Goal: Obtain resource: Download file/media

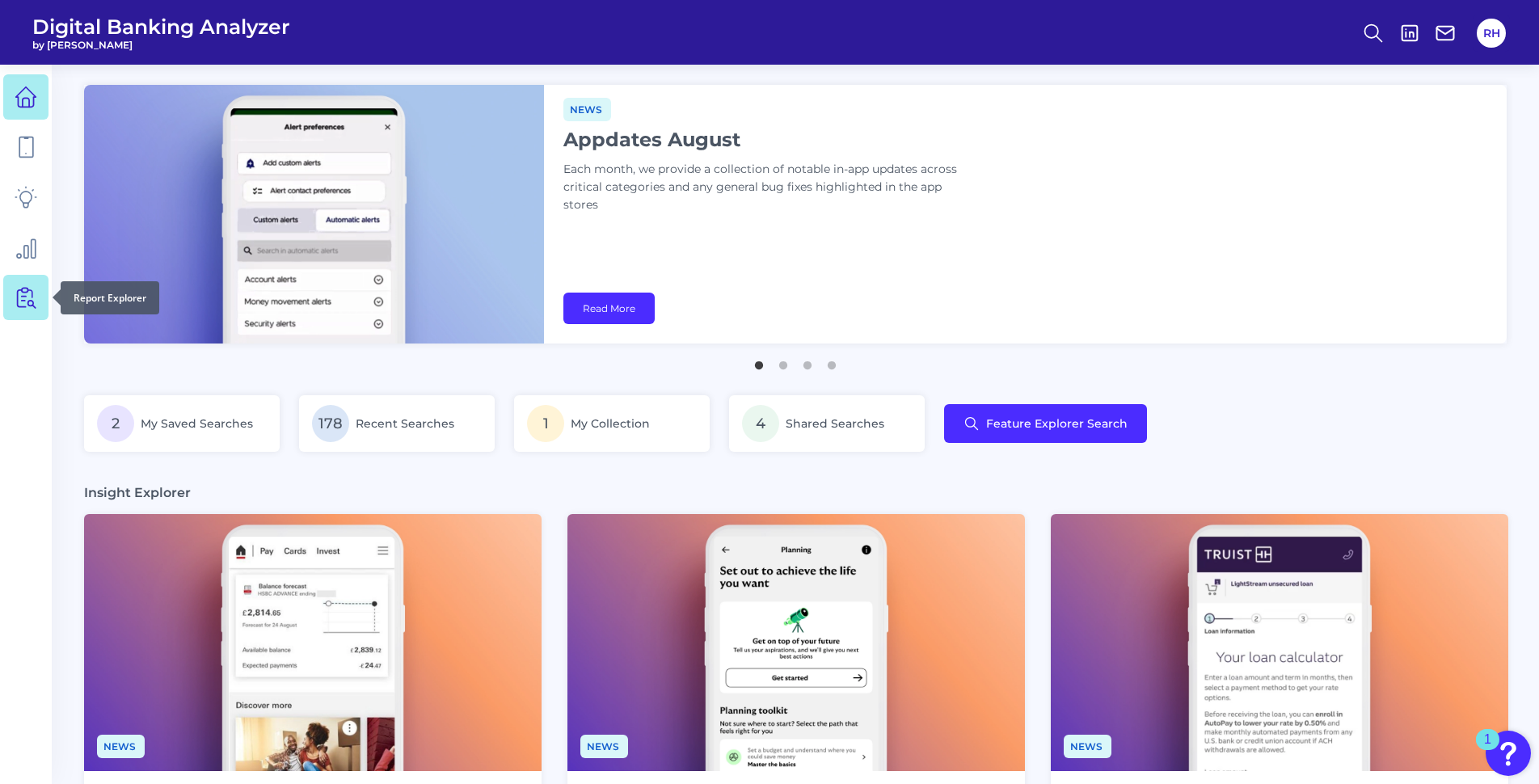
click at [26, 299] on icon at bounding box center [26, 297] width 23 height 23
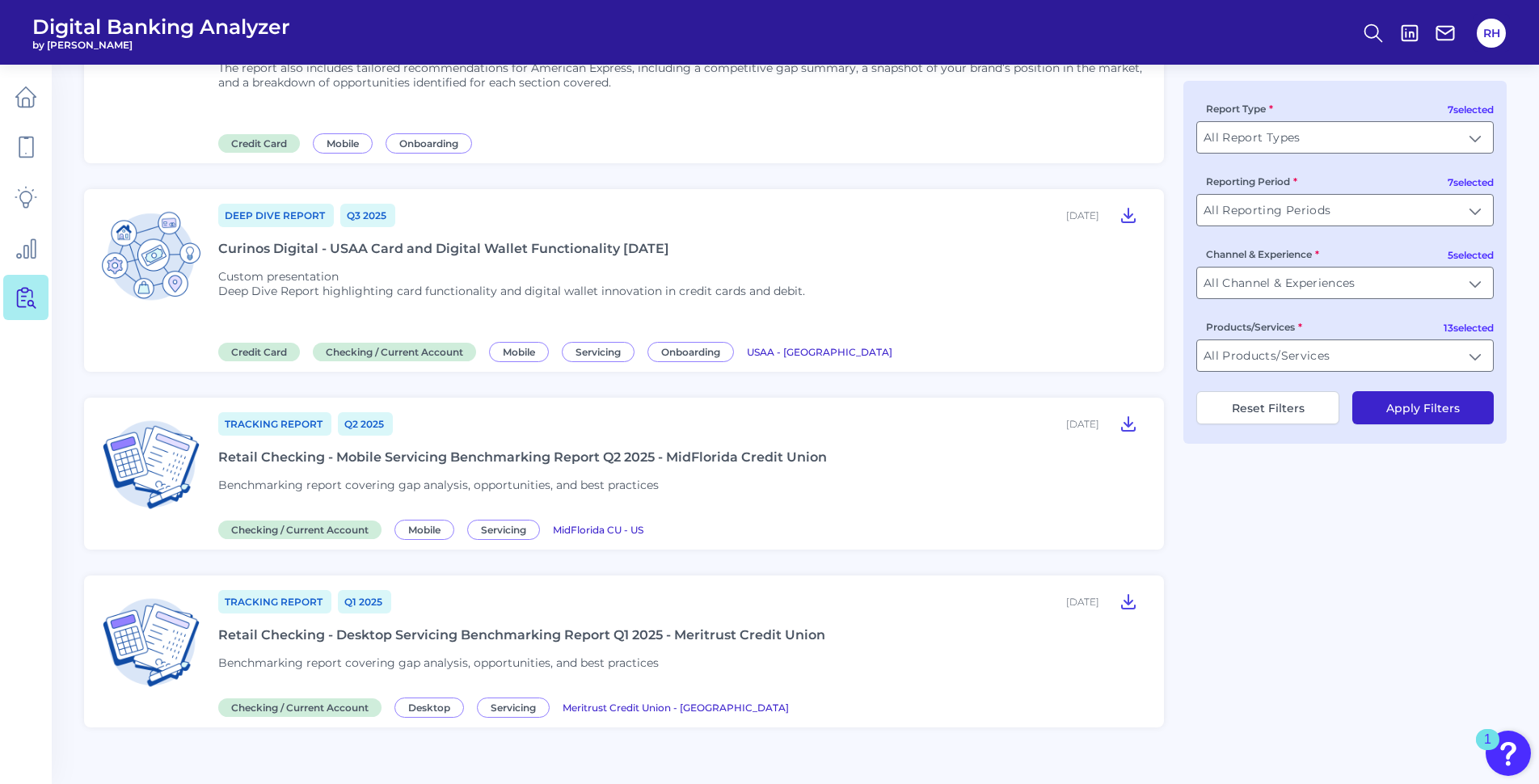
scroll to position [1906, 0]
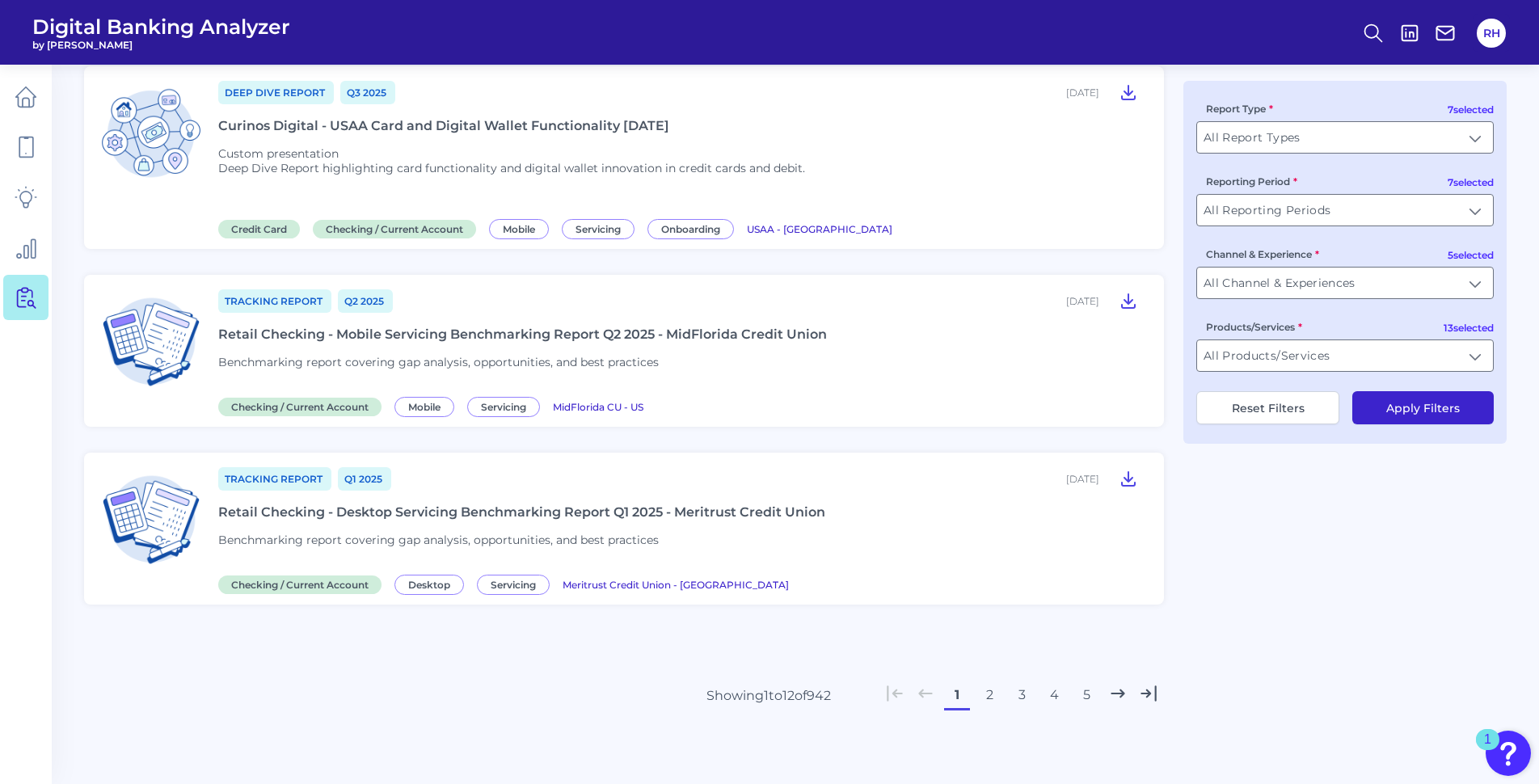
click at [1055, 697] on button "4" at bounding box center [1054, 695] width 26 height 26
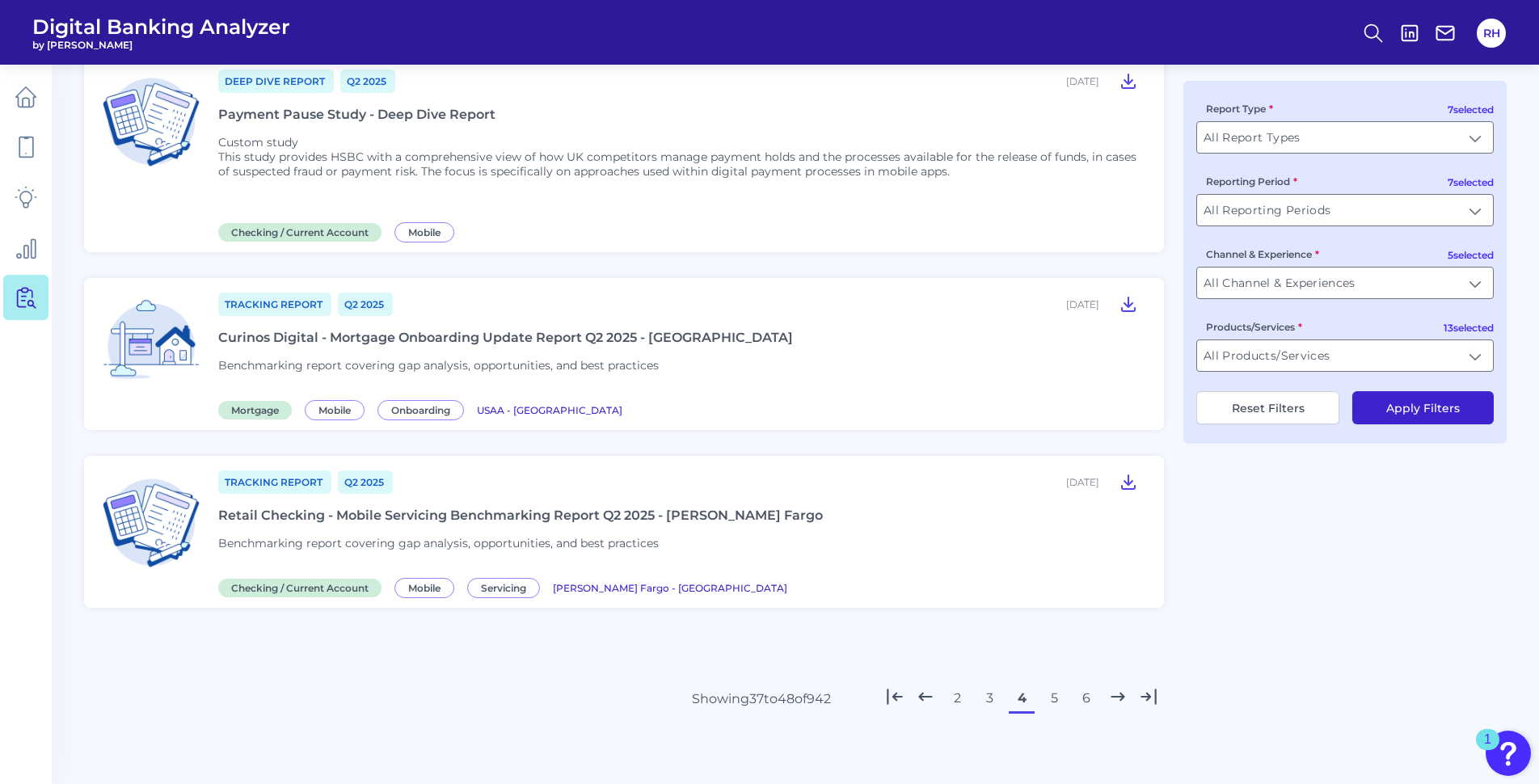
scroll to position [1910, 0]
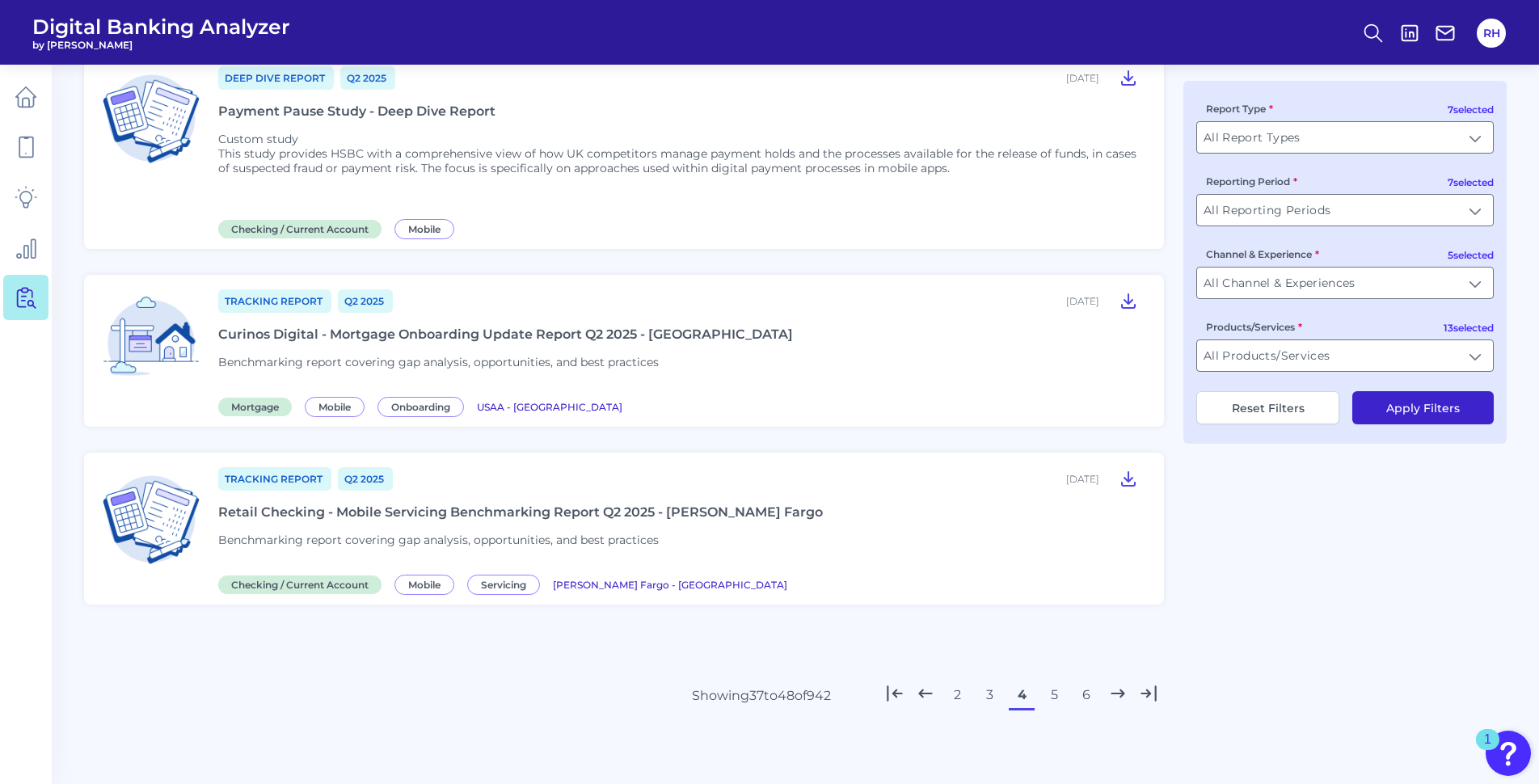
click at [1089, 699] on button "6" at bounding box center [1086, 695] width 26 height 26
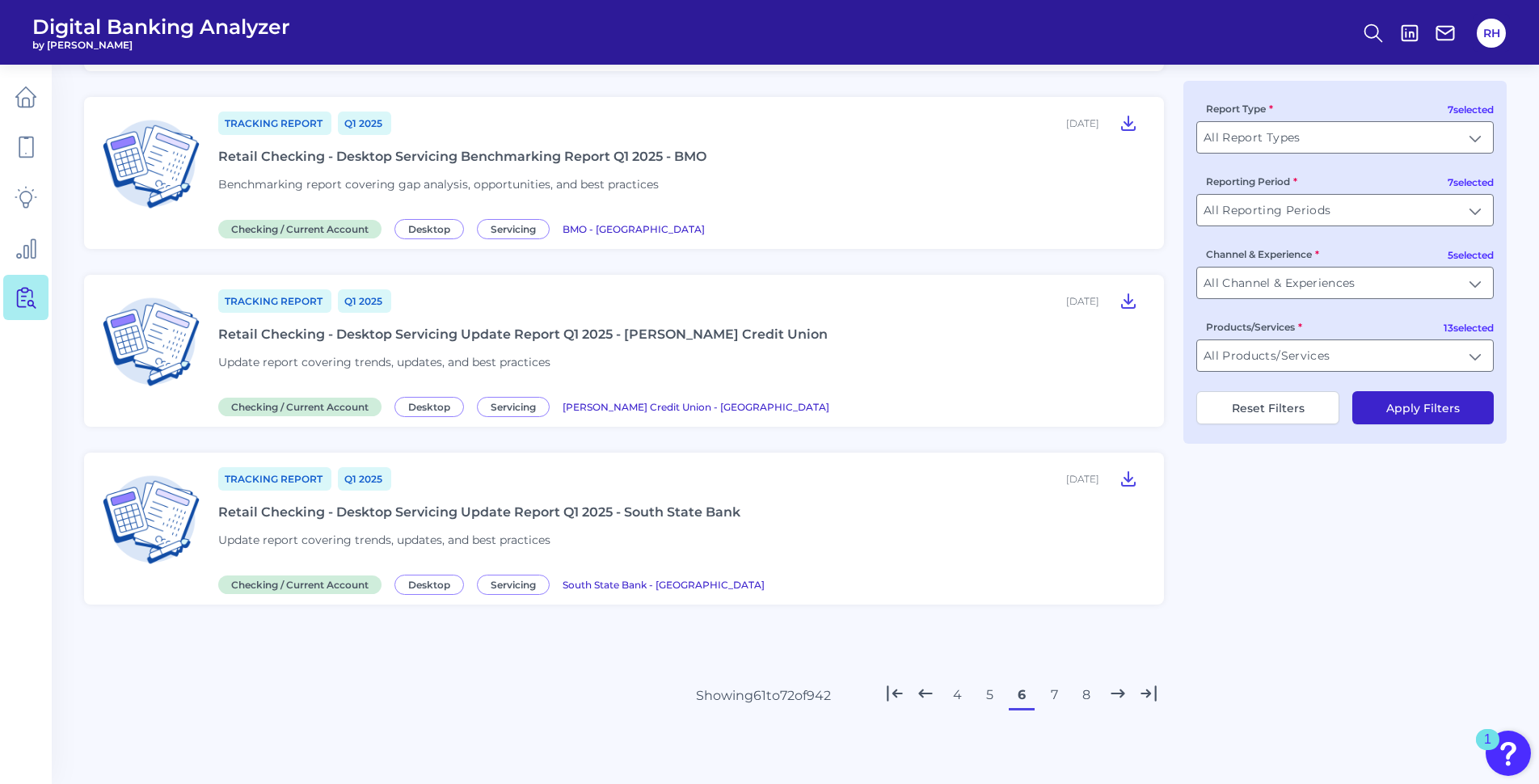
scroll to position [1819, 0]
click at [1056, 695] on button "7" at bounding box center [1054, 695] width 26 height 26
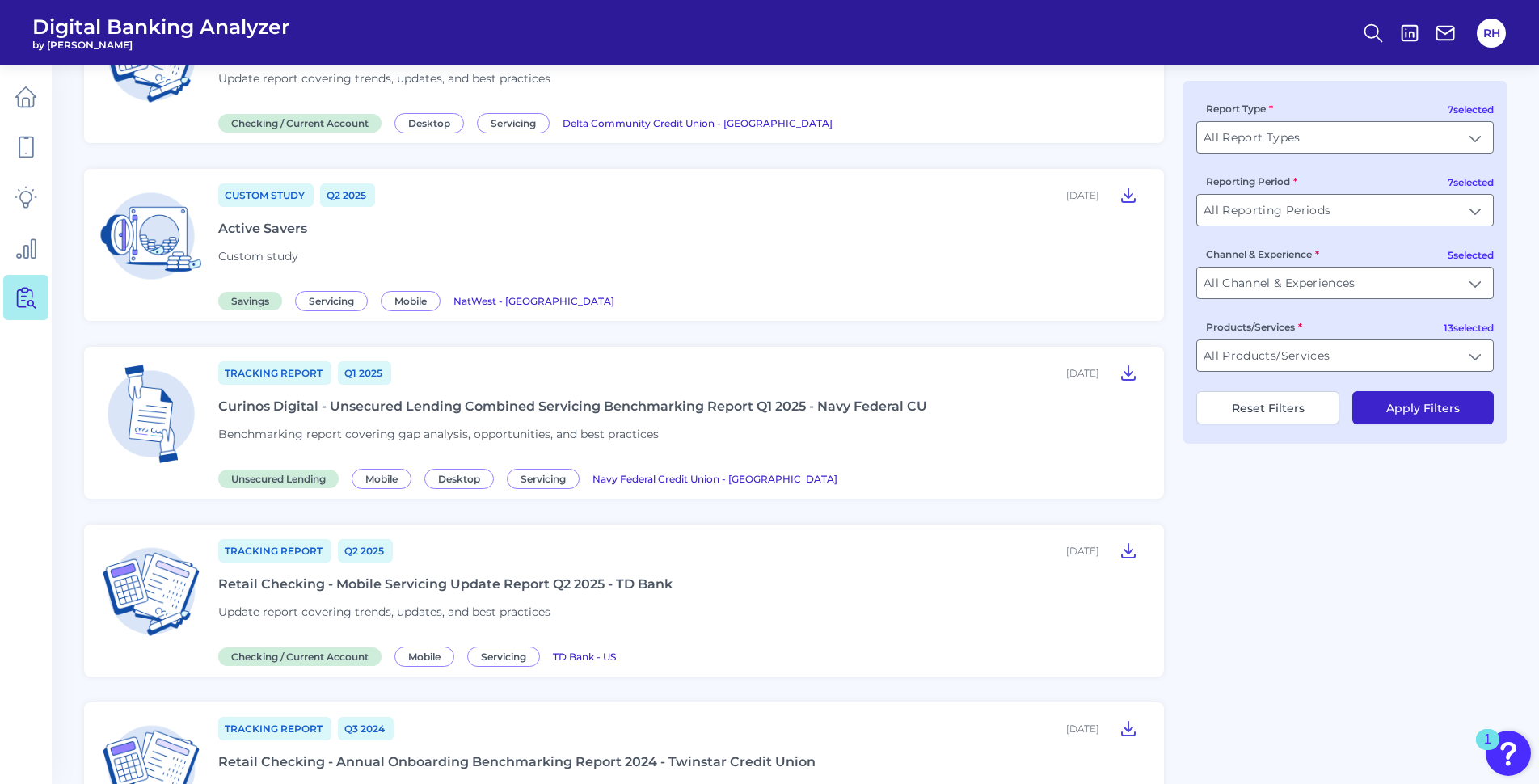
scroll to position [858, 0]
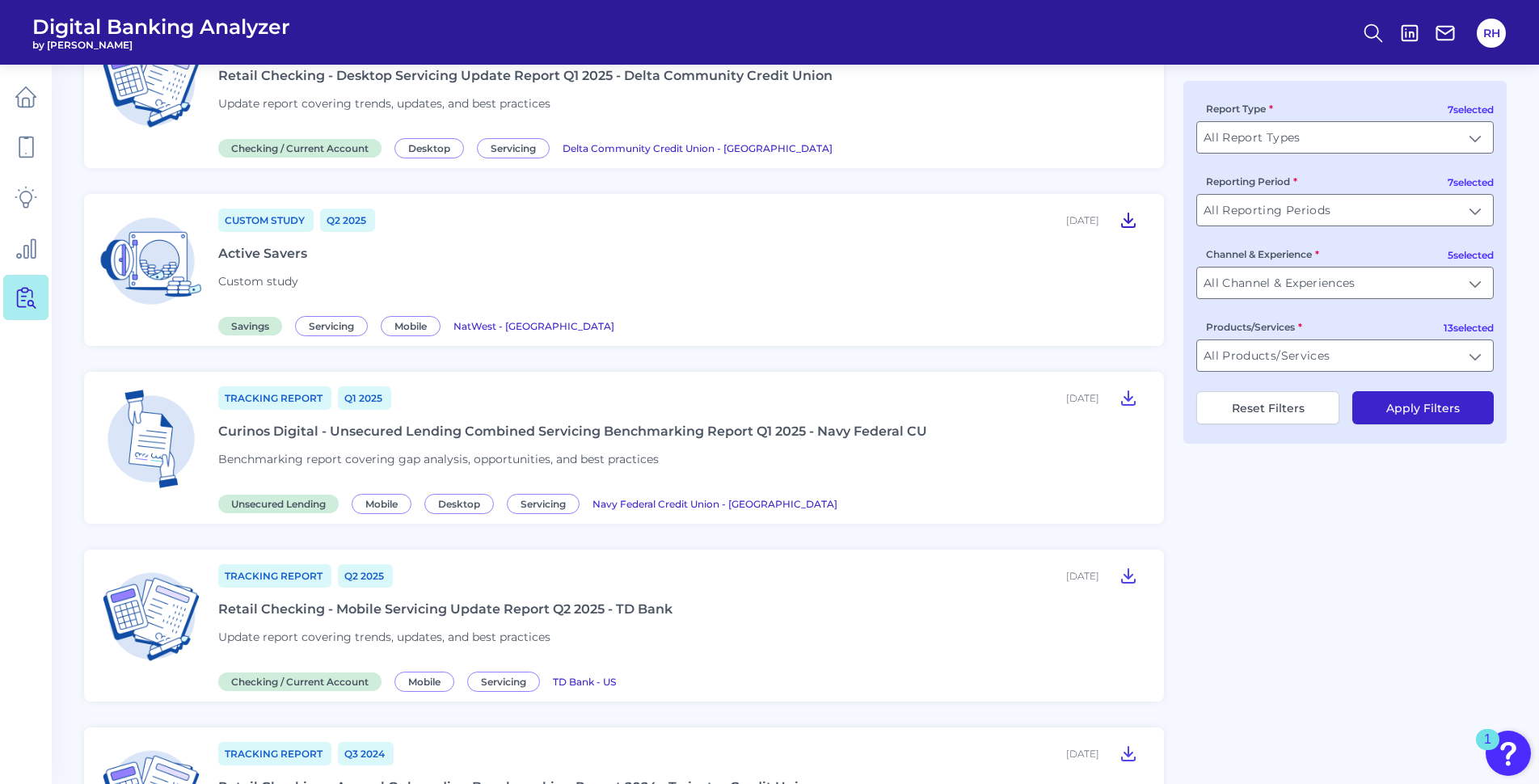
click at [1132, 218] on icon at bounding box center [1129, 219] width 19 height 19
click at [873, 265] on div "Custom Study Q2 [DATE], 2025 Active Savers Custom study Savings Servicing Mobil…" at bounding box center [682, 270] width 926 height 127
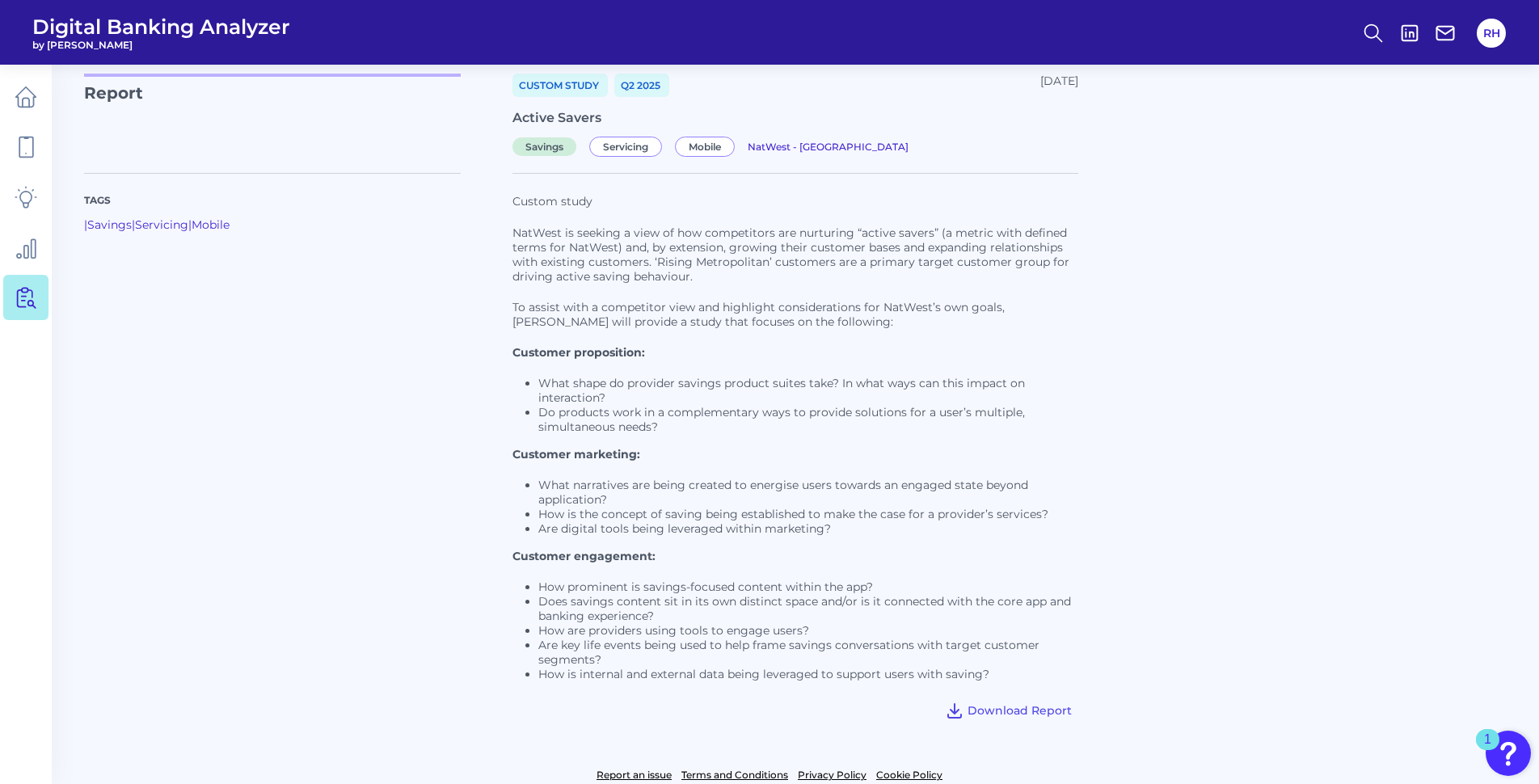
scroll to position [81, 0]
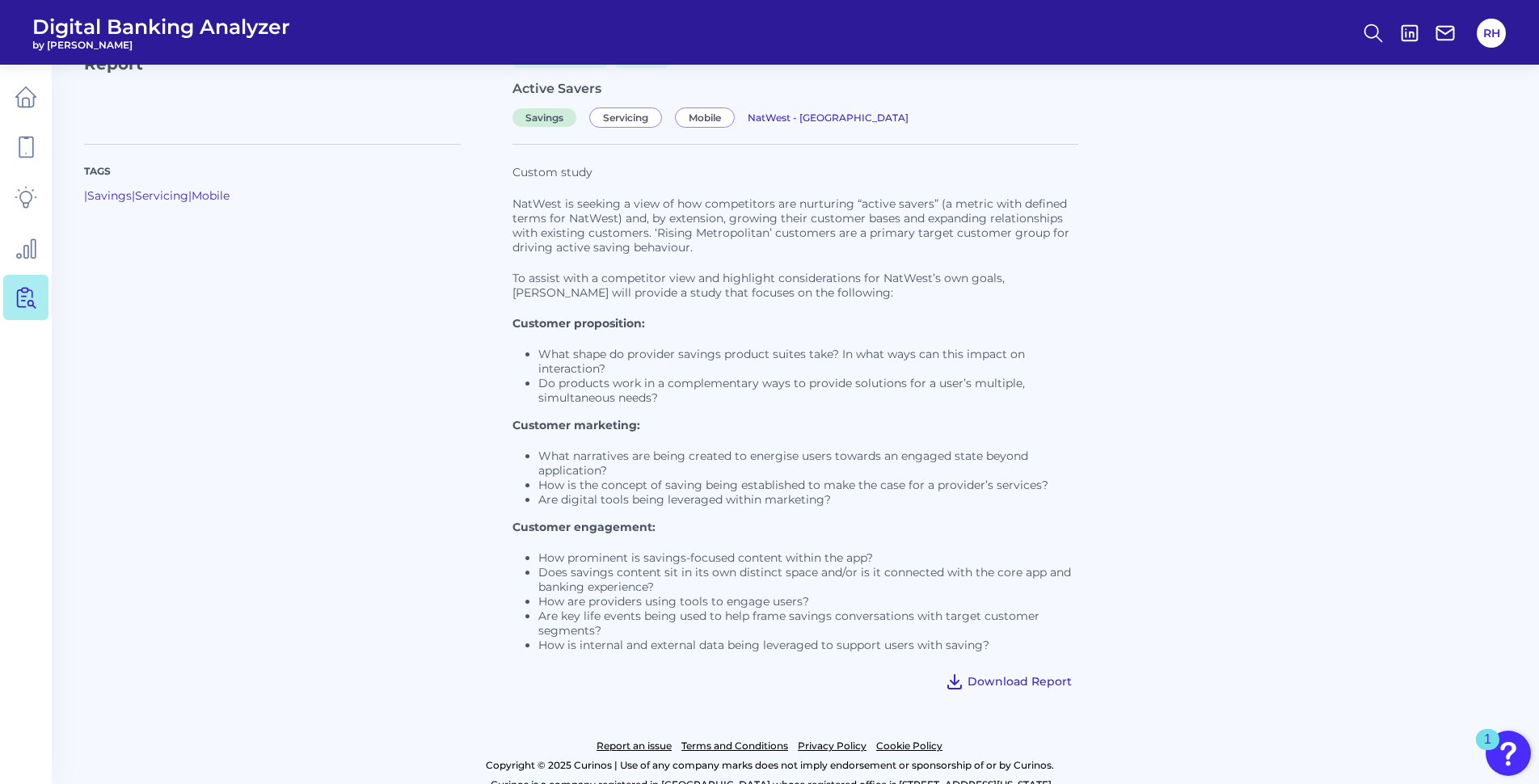
click at [1018, 680] on span "Download Report" at bounding box center [1019, 680] width 105 height 14
